Goal: Task Accomplishment & Management: Use online tool/utility

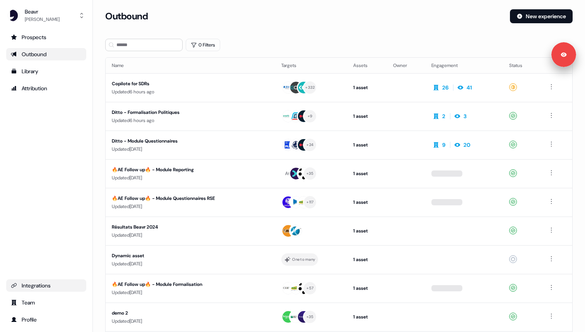
click at [54, 287] on div "Integrations" at bounding box center [46, 285] width 71 height 8
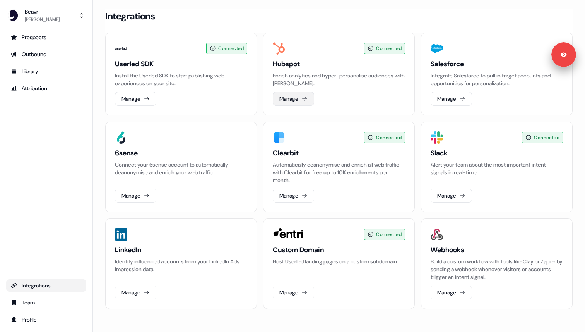
click at [299, 99] on button "Manage" at bounding box center [293, 99] width 41 height 14
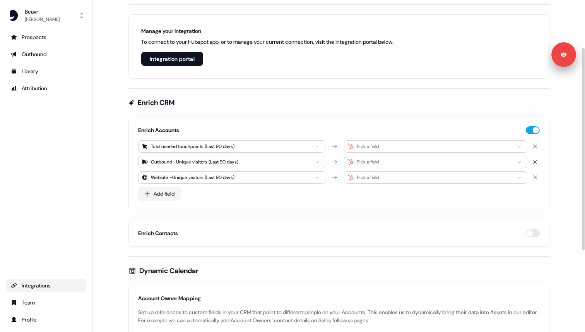
scroll to position [100, 0]
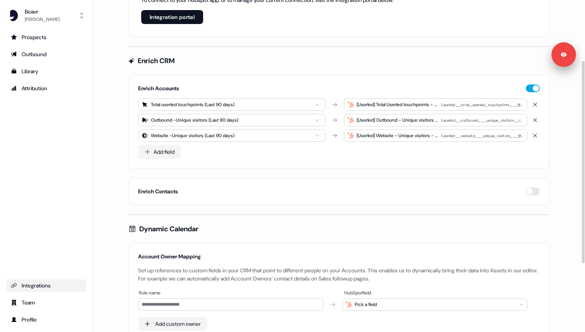
click at [176, 194] on h5 "Enrich Contacts" at bounding box center [158, 191] width 40 height 8
click at [166, 88] on h5 "Enrich Accounts" at bounding box center [158, 88] width 41 height 8
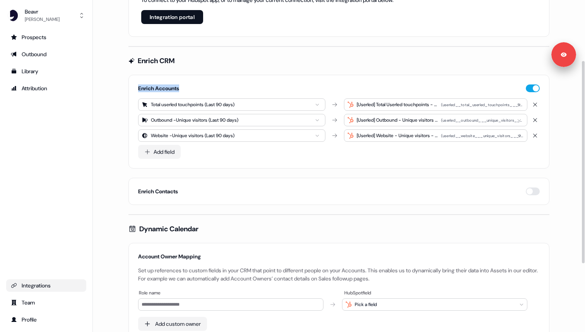
click at [166, 88] on h5 "Enrich Accounts" at bounding box center [158, 88] width 41 height 8
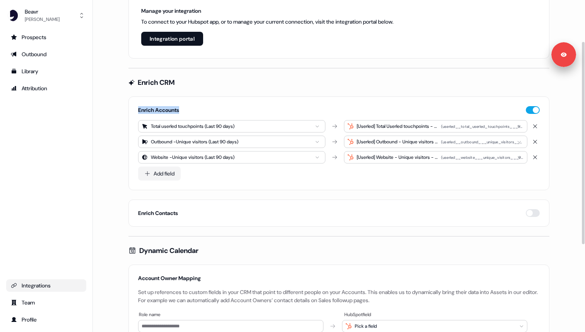
scroll to position [68, 0]
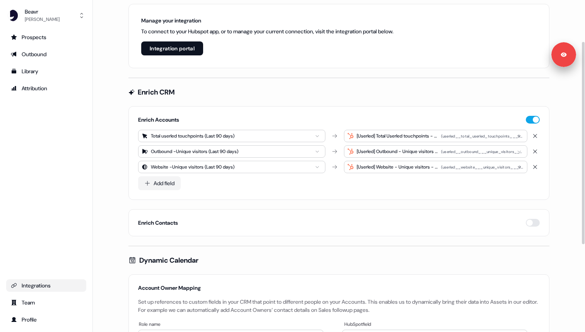
click at [347, 187] on div "Add field" at bounding box center [339, 183] width 402 height 14
click at [394, 137] on div "[Userled] Total Userled touchpoints - 90d" at bounding box center [398, 136] width 83 height 8
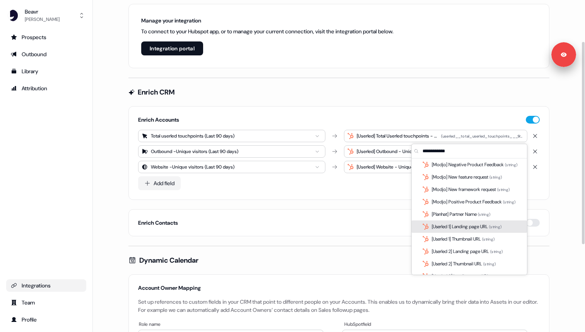
click at [349, 233] on div "Enrich Contacts" at bounding box center [339, 222] width 421 height 27
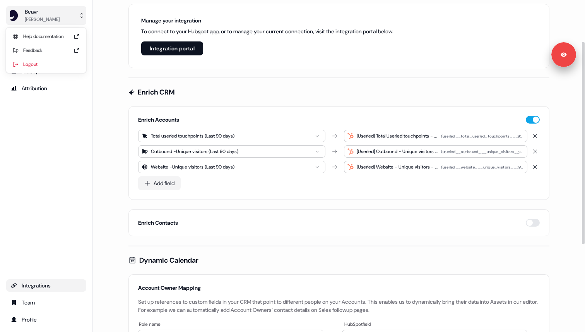
click at [53, 19] on button "Beavr [PERSON_NAME]" at bounding box center [46, 15] width 80 height 19
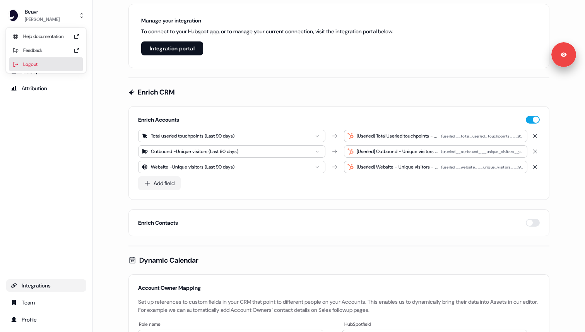
click at [46, 61] on div "Logout" at bounding box center [46, 64] width 74 height 14
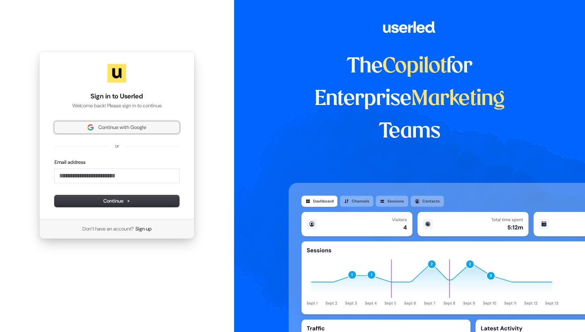
click at [123, 129] on span "Continue with Google" at bounding box center [122, 127] width 48 height 7
